Goal: Transaction & Acquisition: Subscribe to service/newsletter

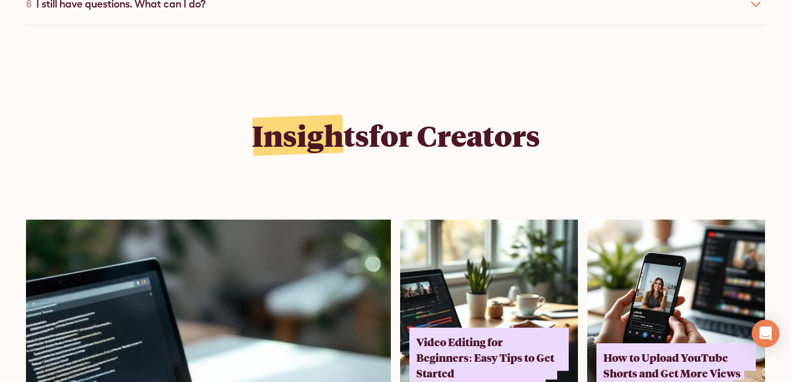
scroll to position [7663, 0]
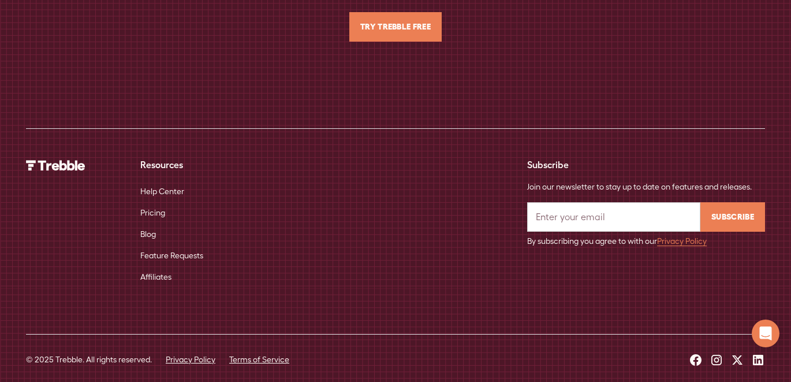
click at [162, 202] on link "Pricing" at bounding box center [152, 212] width 25 height 21
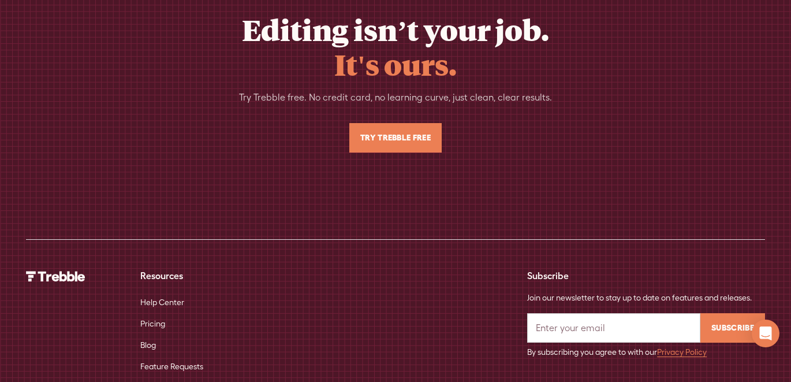
scroll to position [2836, 0]
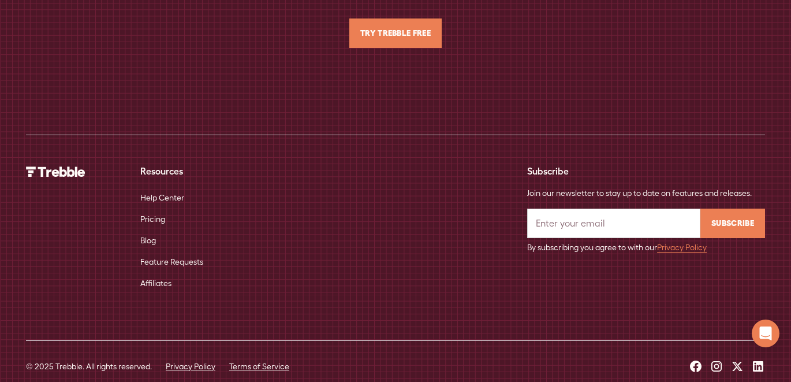
click at [758, 359] on icon at bounding box center [758, 366] width 14 height 14
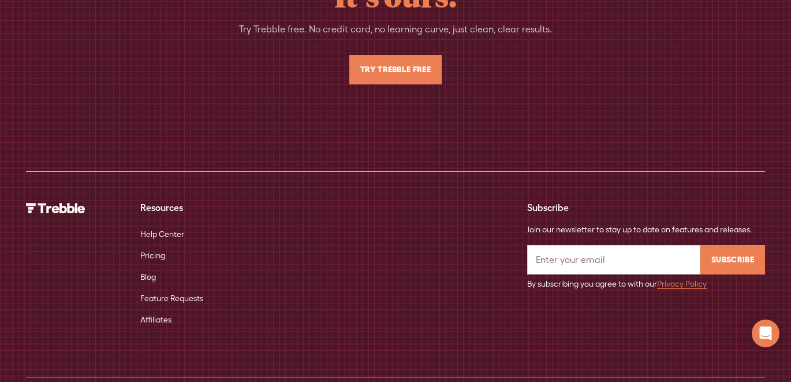
scroll to position [2812, 0]
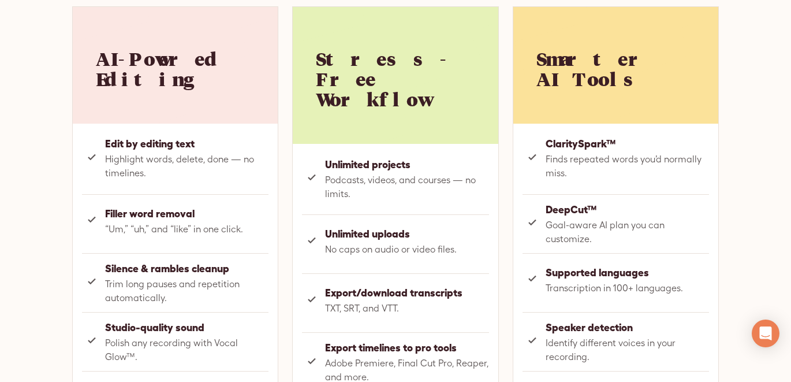
scroll to position [0, 0]
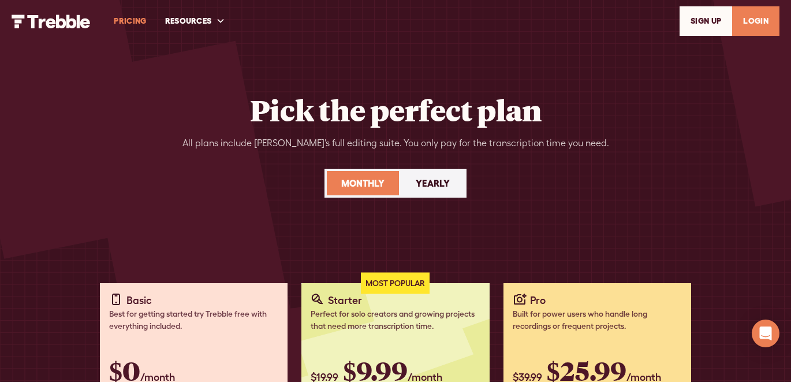
click at [621, 58] on div "Pick the perfect plan All plans include Trebble’s full editing suite. You only …" at bounding box center [395, 305] width 739 height 610
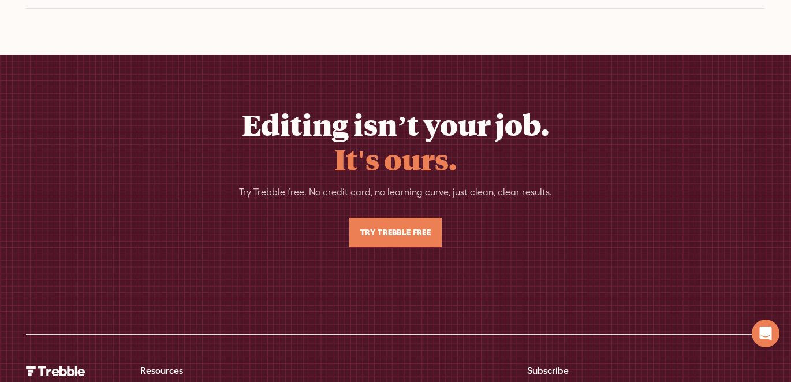
scroll to position [2836, 0]
